Goal: Information Seeking & Learning: Find specific fact

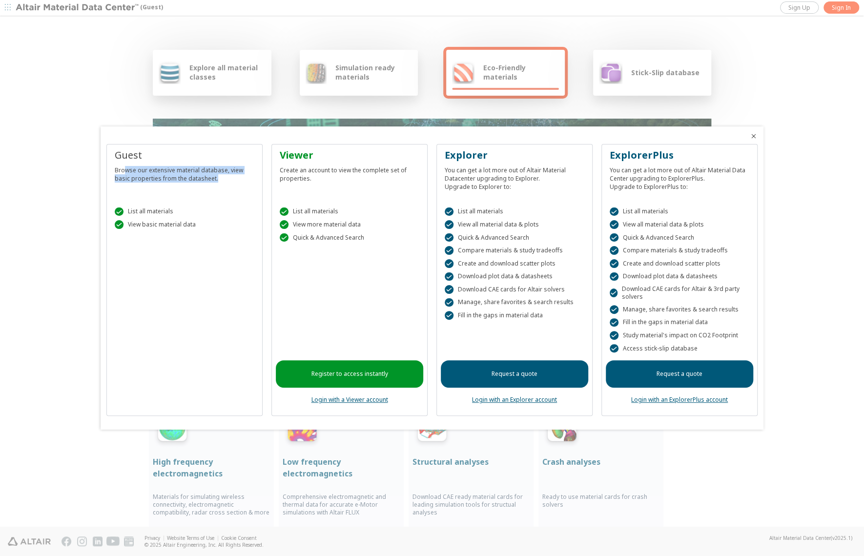
drag, startPoint x: 124, startPoint y: 169, endPoint x: 231, endPoint y: 183, distance: 108.3
click at [231, 183] on div "Guest Browse our extensive material database, view basic properties from the da…" at bounding box center [184, 171] width 147 height 47
drag, startPoint x: 231, startPoint y: 183, endPoint x: 220, endPoint y: 202, distance: 21.9
click at [220, 202] on div " List all materials  View basic material data" at bounding box center [184, 215] width 147 height 41
click at [193, 231] on div " List all materials  View basic material data" at bounding box center [184, 215] width 147 height 41
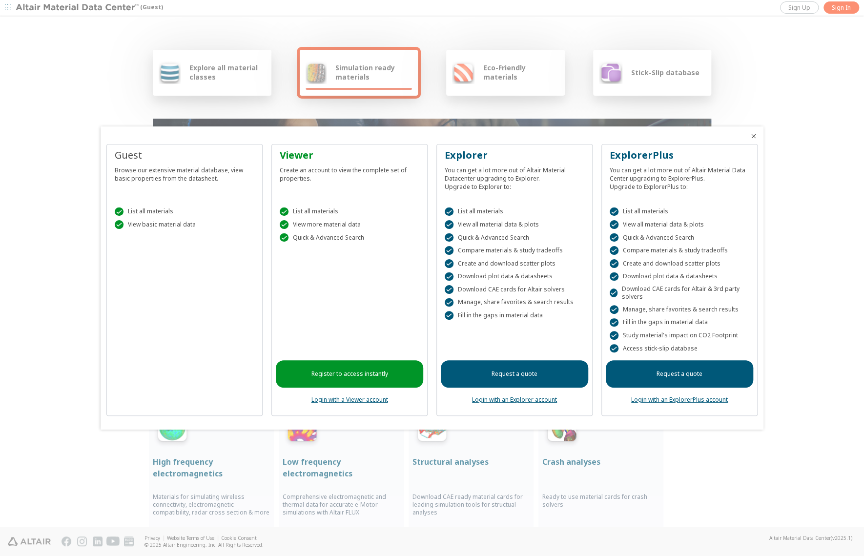
click at [752, 136] on icon "Close" at bounding box center [754, 136] width 8 height 8
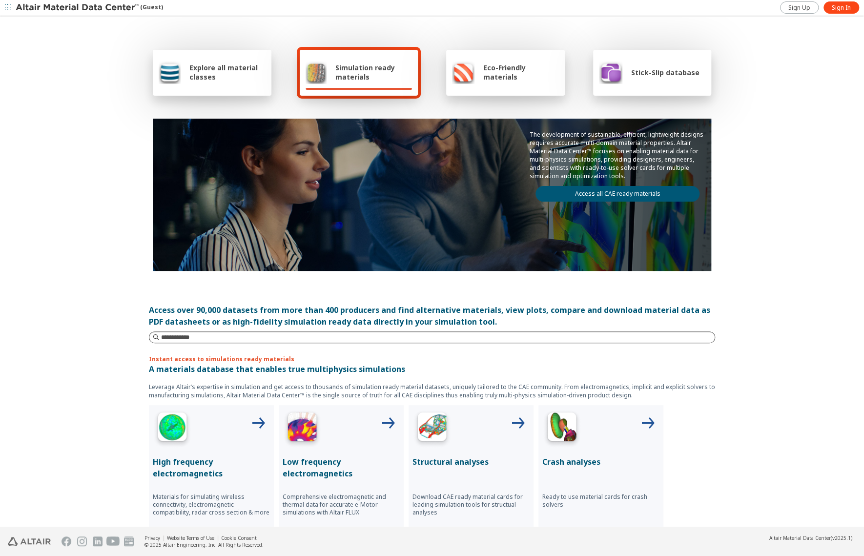
click at [213, 340] on input at bounding box center [437, 337] width 553 height 10
type input "*"
type input "****"
